Goal: Find contact information: Find contact information

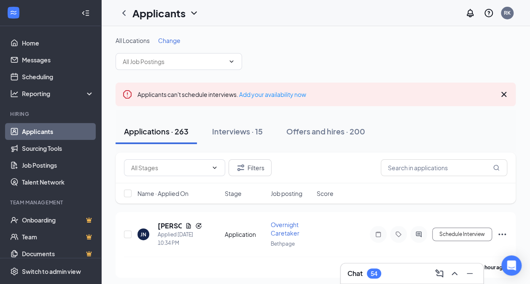
click at [174, 39] on span "Change" at bounding box center [169, 41] width 22 height 8
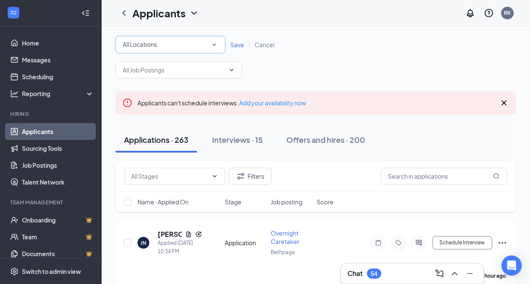
click at [216, 45] on icon "SmallChevronDown" at bounding box center [215, 45] width 8 height 8
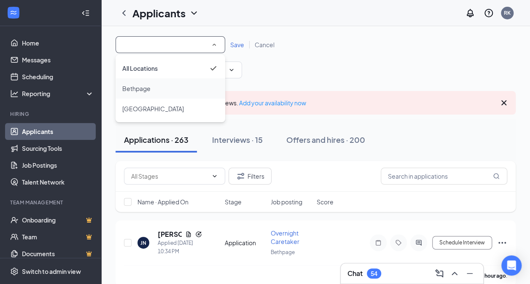
click at [150, 82] on li "Bethpage" at bounding box center [171, 88] width 110 height 20
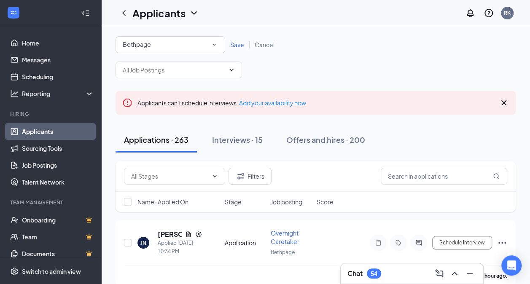
click at [240, 43] on span "Save" at bounding box center [237, 45] width 14 height 8
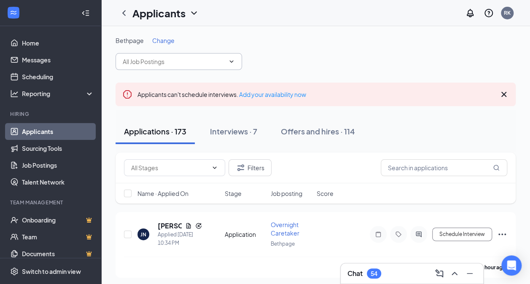
click at [188, 61] on input "text" at bounding box center [174, 61] width 102 height 9
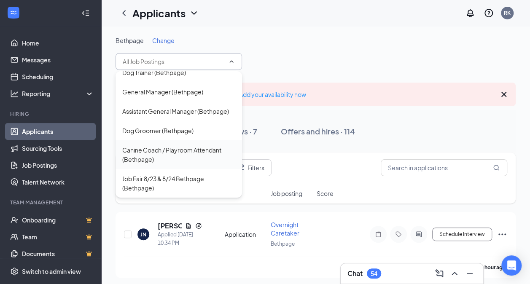
scroll to position [181, 0]
click at [165, 152] on div "Canine Coach / Playroom Attendant (Bethpage)" at bounding box center [178, 155] width 113 height 19
type input "Canine Coach / Playroom Attendant (Bethpage)"
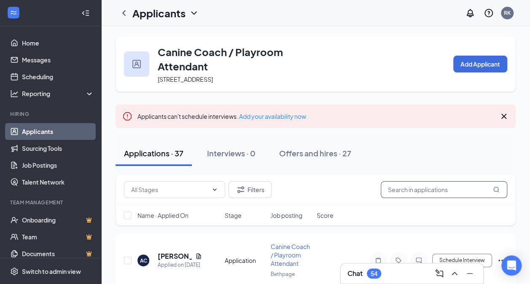
click at [422, 198] on input "text" at bounding box center [444, 189] width 127 height 17
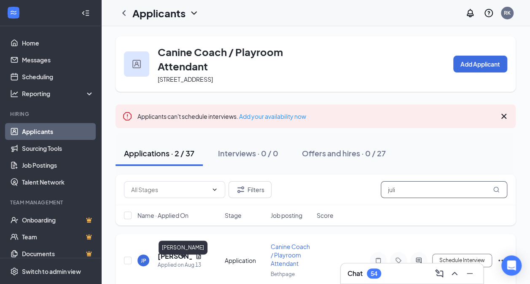
type input "juli"
click at [168, 261] on h5 "[PERSON_NAME]" at bounding box center [175, 256] width 34 height 9
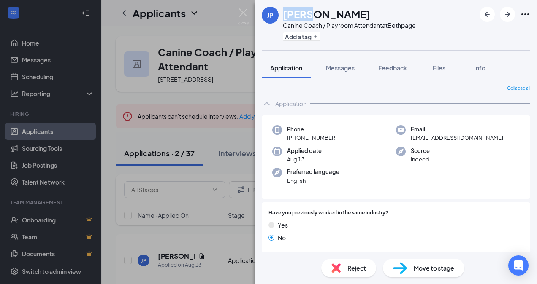
drag, startPoint x: 283, startPoint y: 16, endPoint x: 302, endPoint y: 14, distance: 19.5
click at [302, 14] on h1 "[PERSON_NAME]" at bounding box center [326, 14] width 87 height 14
drag, startPoint x: 302, startPoint y: 14, endPoint x: 298, endPoint y: 14, distance: 4.2
copy h1 "[PERSON_NAME]"
drag, startPoint x: 305, startPoint y: 13, endPoint x: 333, endPoint y: 11, distance: 27.9
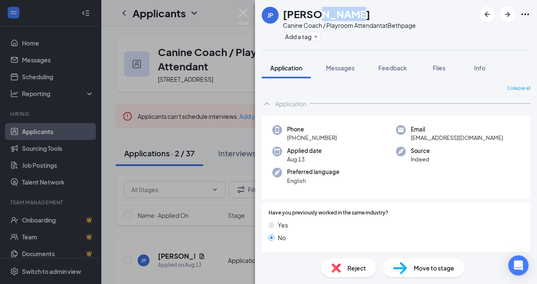
click at [333, 11] on h1 "[PERSON_NAME]" at bounding box center [326, 14] width 87 height 14
drag, startPoint x: 333, startPoint y: 11, endPoint x: 316, endPoint y: 13, distance: 17.4
copy h1 "[PERSON_NAME]"
drag, startPoint x: 408, startPoint y: 138, endPoint x: 469, endPoint y: 139, distance: 61.6
click at [469, 139] on span "[EMAIL_ADDRESS][DOMAIN_NAME]" at bounding box center [457, 138] width 92 height 8
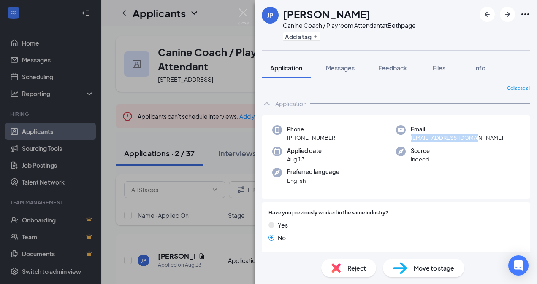
drag, startPoint x: 469, startPoint y: 139, endPoint x: 446, endPoint y: 135, distance: 23.6
copy span "[EMAIL_ADDRESS][DOMAIN_NAME]"
drag, startPoint x: 290, startPoint y: 136, endPoint x: 342, endPoint y: 136, distance: 51.9
click at [342, 136] on div "Phone [PHONE_NUMBER]" at bounding box center [334, 133] width 124 height 17
click at [343, 136] on div "Phone [PHONE_NUMBER]" at bounding box center [334, 133] width 124 height 17
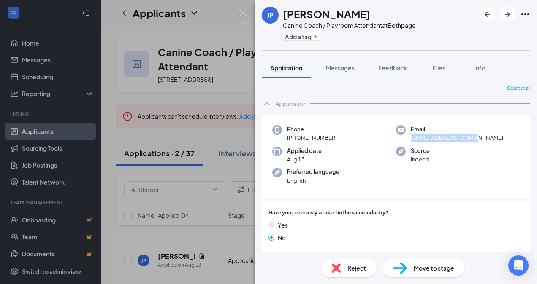
click at [300, 135] on span "[PHONE_NUMBER]" at bounding box center [312, 138] width 50 height 8
drag, startPoint x: 295, startPoint y: 138, endPoint x: 337, endPoint y: 135, distance: 41.5
click at [337, 135] on div "Phone [PHONE_NUMBER]" at bounding box center [334, 133] width 124 height 17
drag, startPoint x: 337, startPoint y: 135, endPoint x: 326, endPoint y: 137, distance: 11.3
copy span "516) 776-1683"
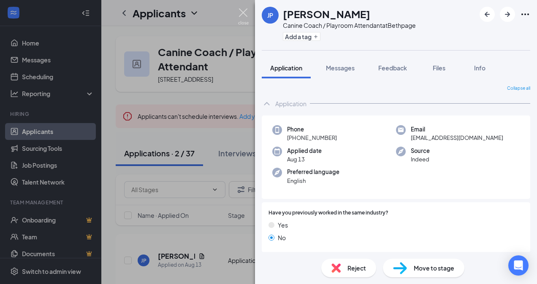
click at [242, 11] on img at bounding box center [243, 16] width 11 height 16
